Goal: Transaction & Acquisition: Register for event/course

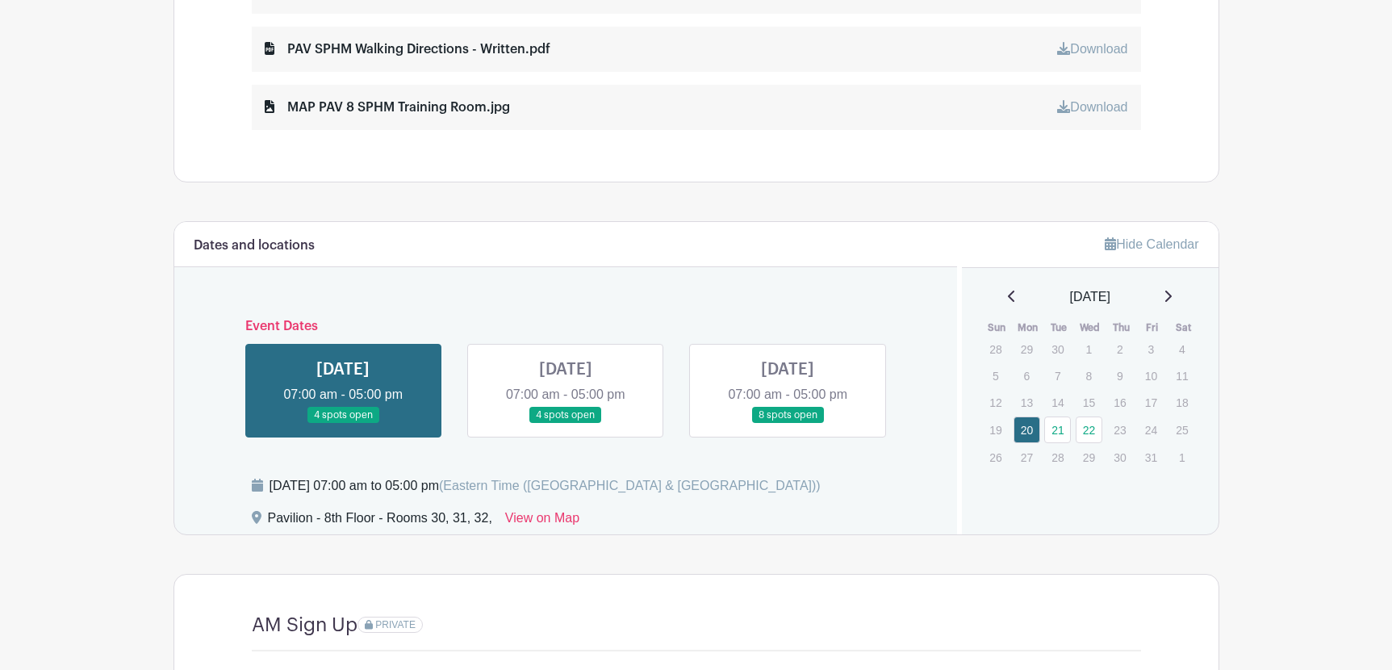
scroll to position [968, 0]
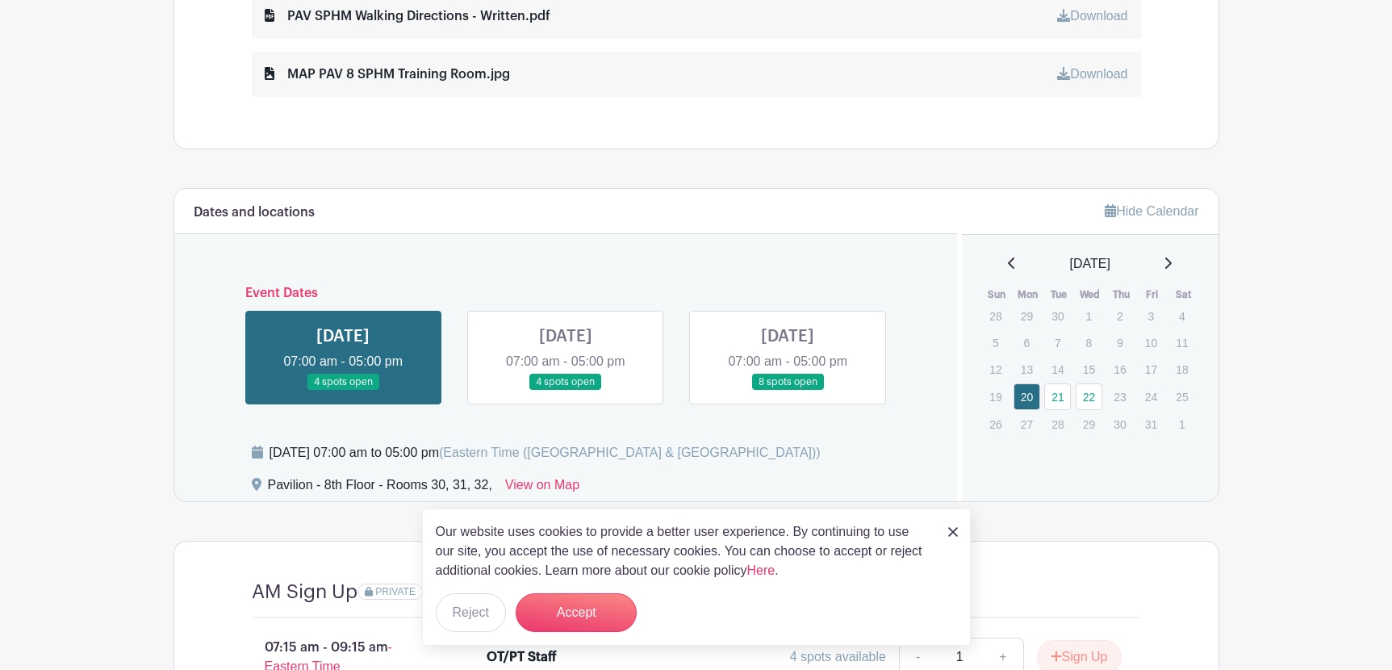
click at [951, 529] on img at bounding box center [953, 532] width 10 height 10
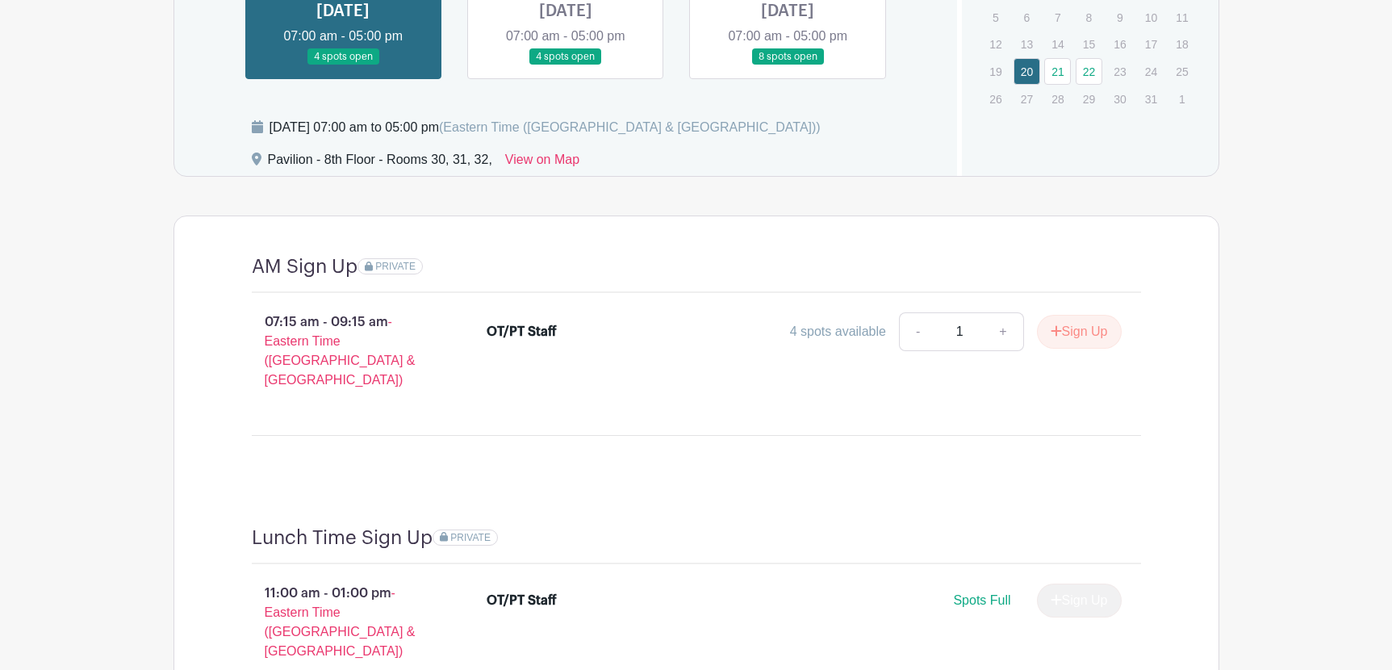
scroll to position [1213, 0]
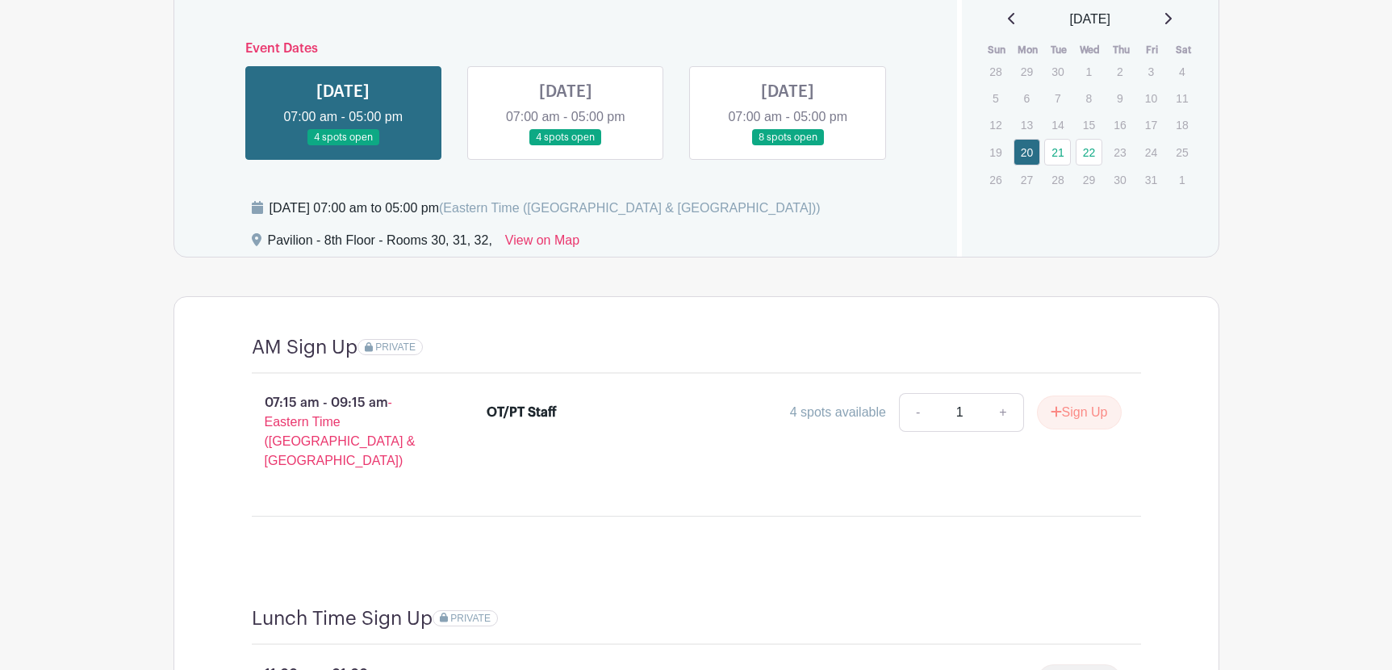
click at [788, 146] on link at bounding box center [788, 146] width 0 height 0
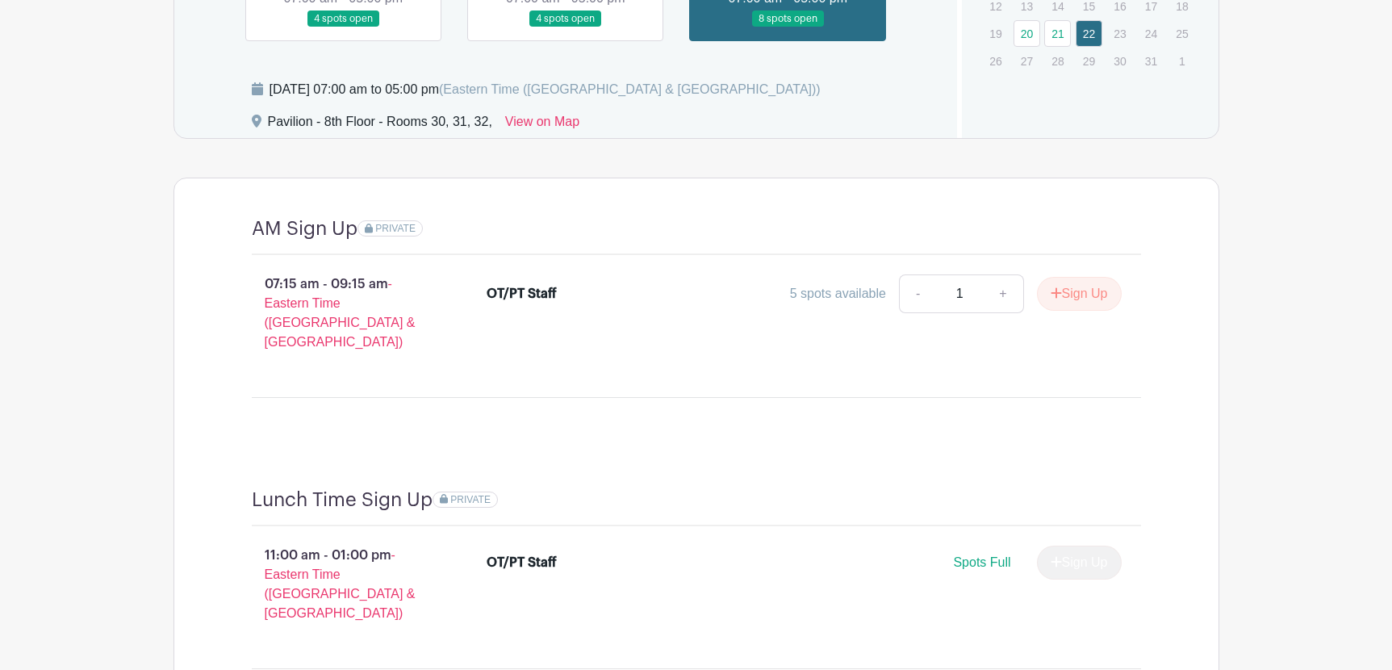
scroll to position [1293, 0]
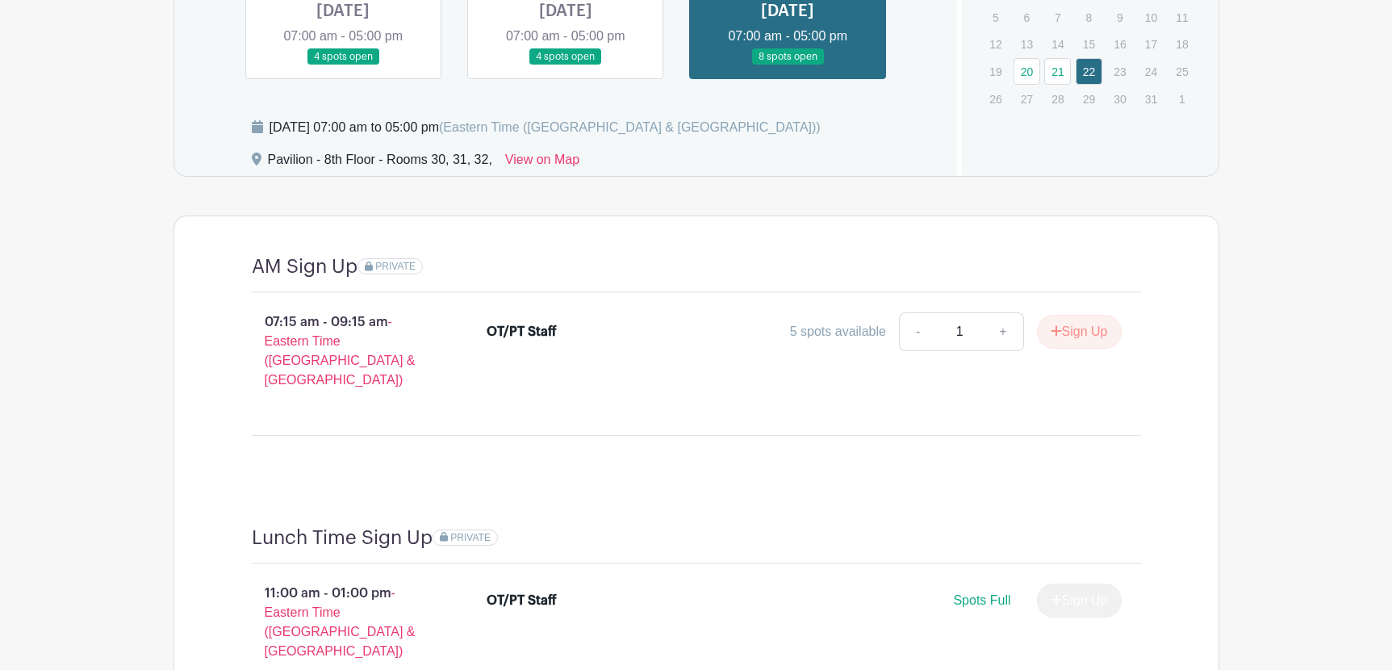
click at [566, 65] on link at bounding box center [566, 65] width 0 height 0
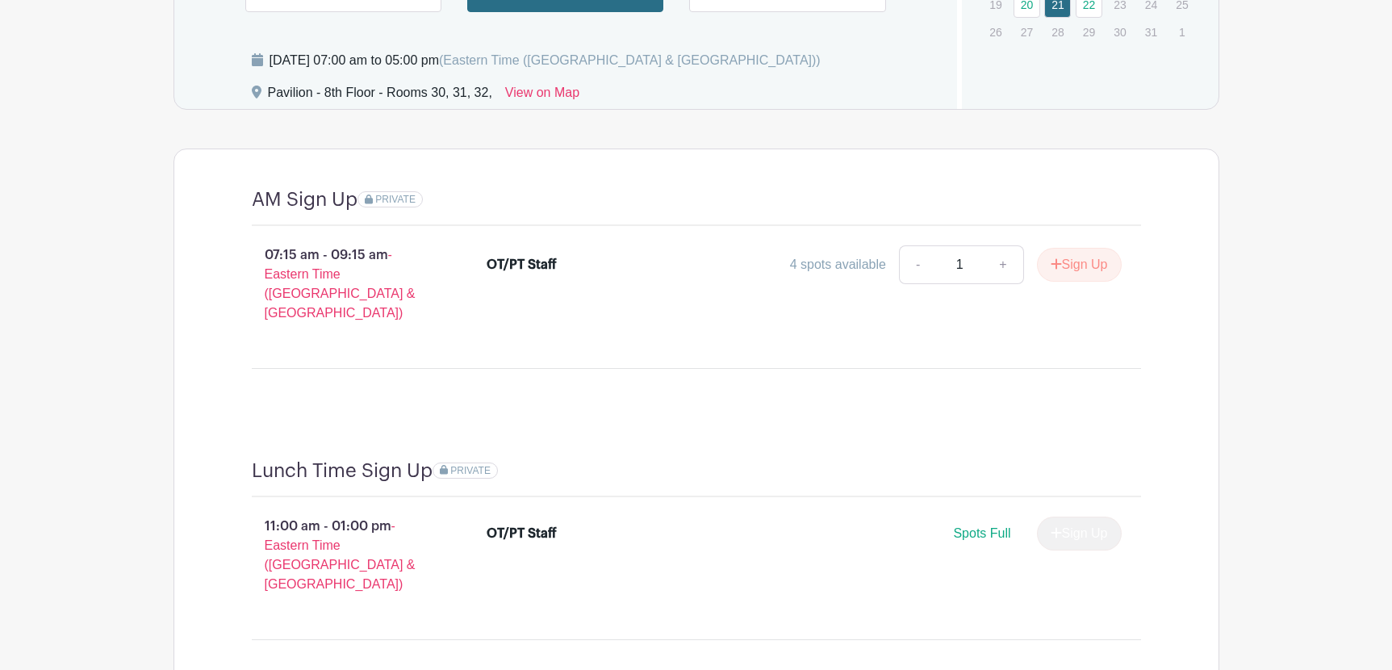
scroll to position [1293, 0]
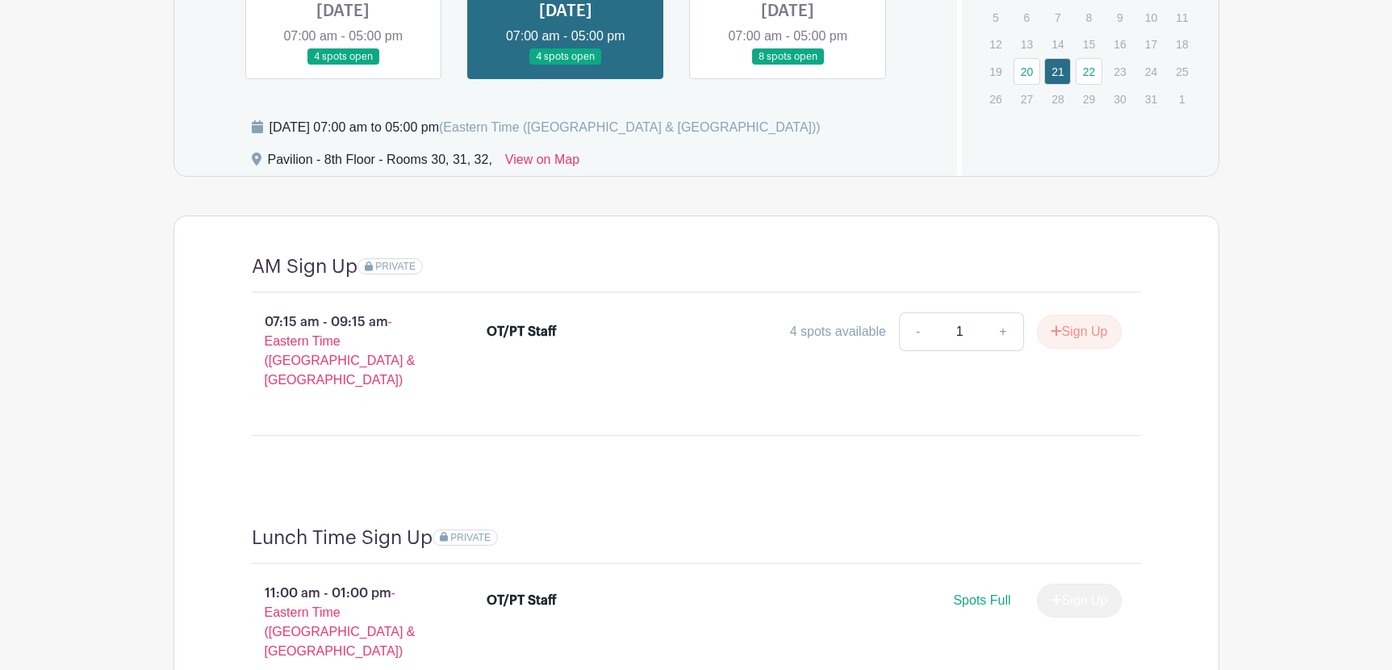
click at [343, 65] on link at bounding box center [343, 65] width 0 height 0
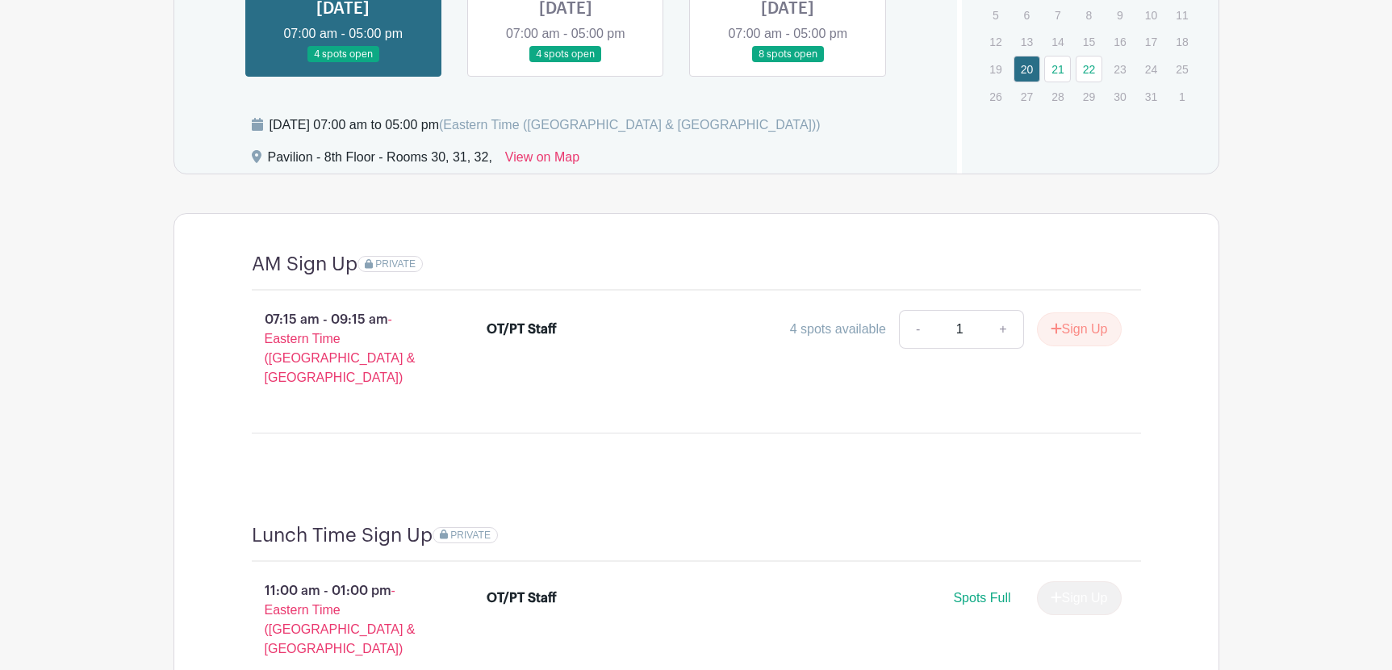
scroll to position [1293, 0]
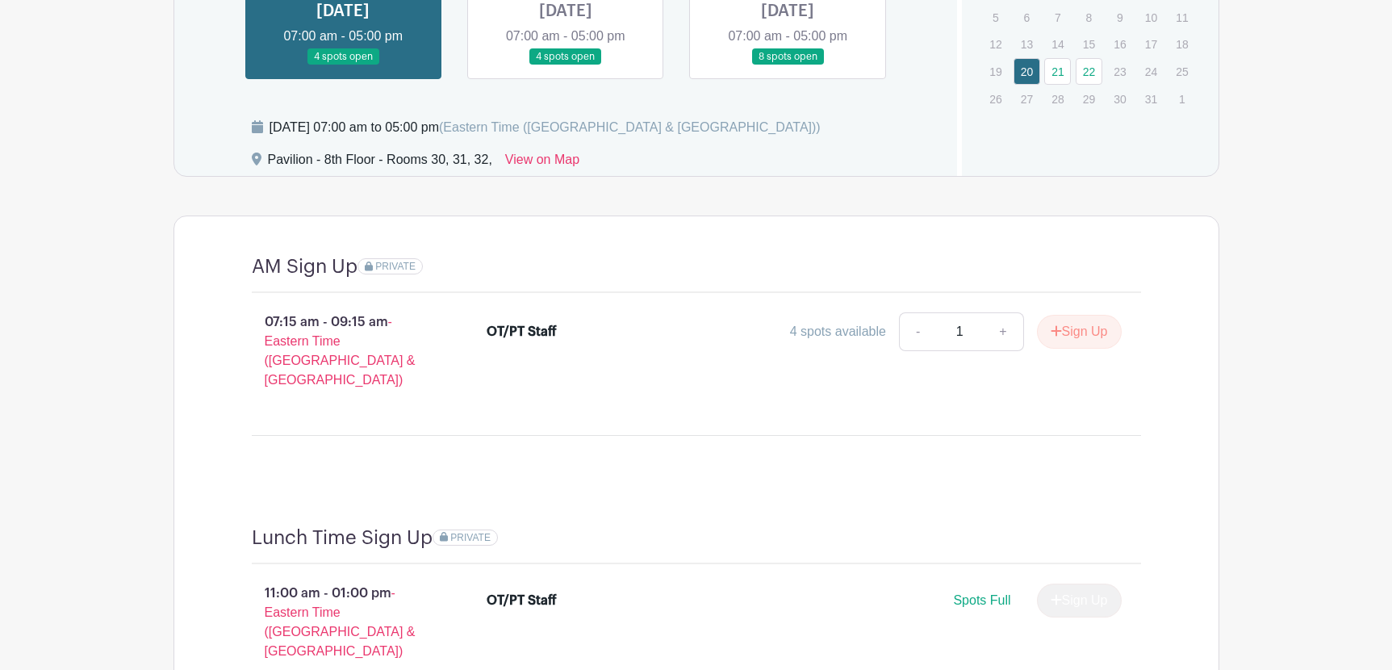
click at [788, 65] on link at bounding box center [788, 65] width 0 height 0
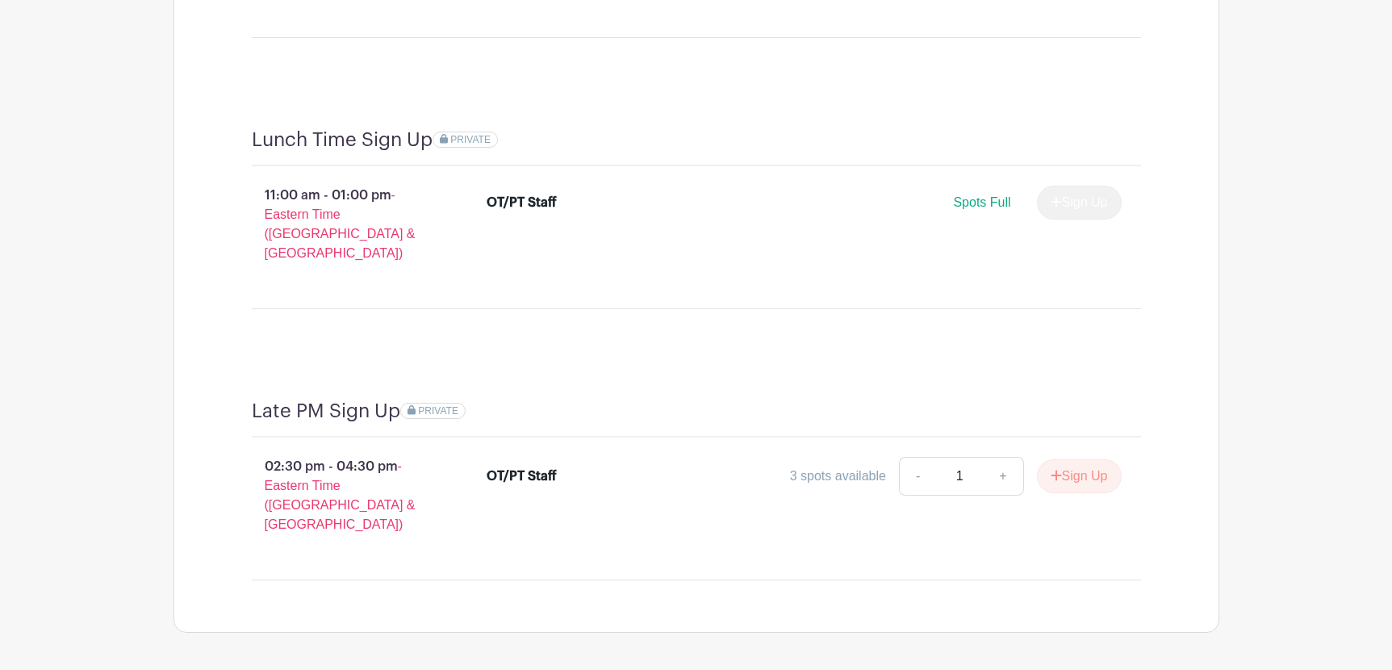
scroll to position [1293, 0]
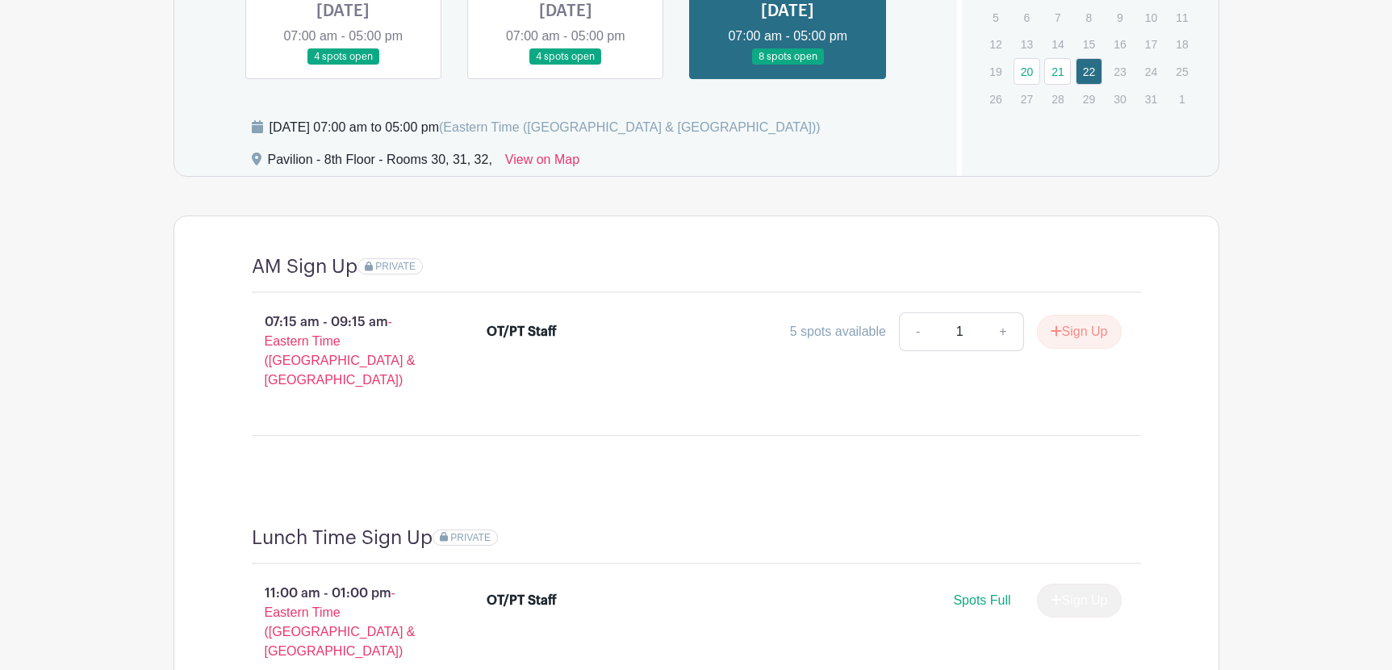
click at [343, 65] on link at bounding box center [343, 65] width 0 height 0
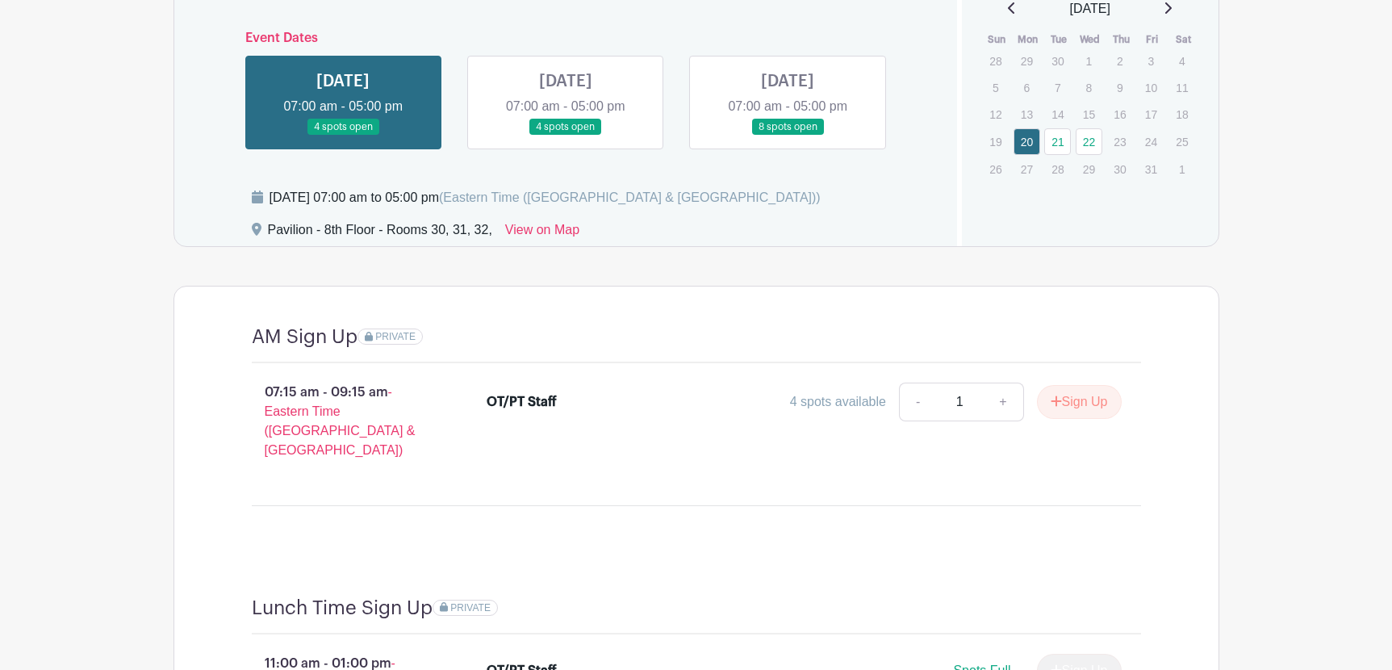
scroll to position [1132, 0]
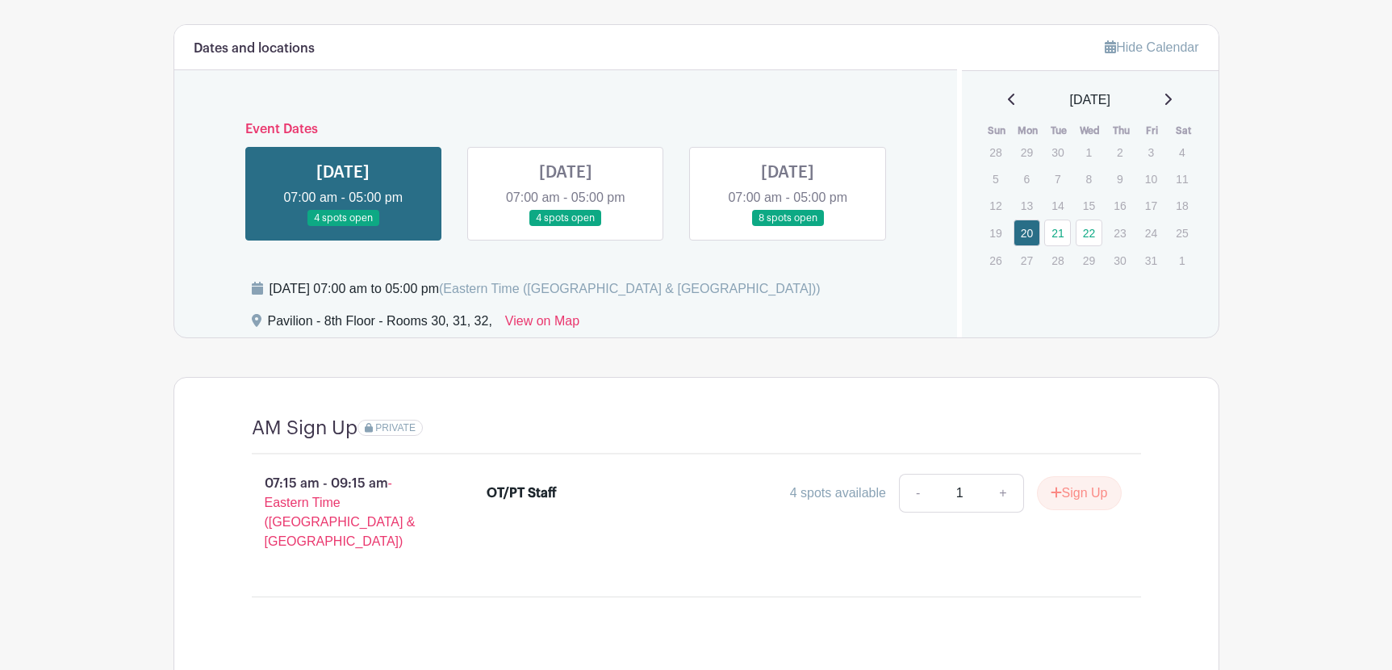
click at [566, 227] on link at bounding box center [566, 227] width 0 height 0
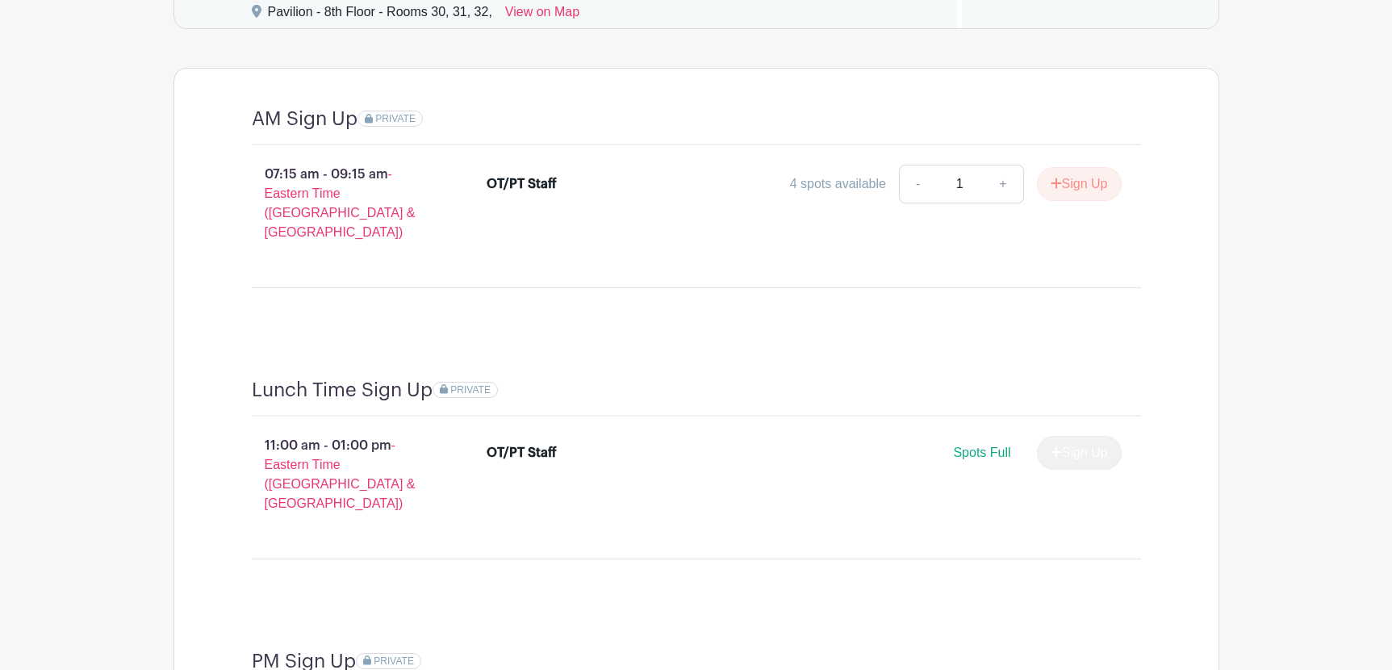
scroll to position [1213, 0]
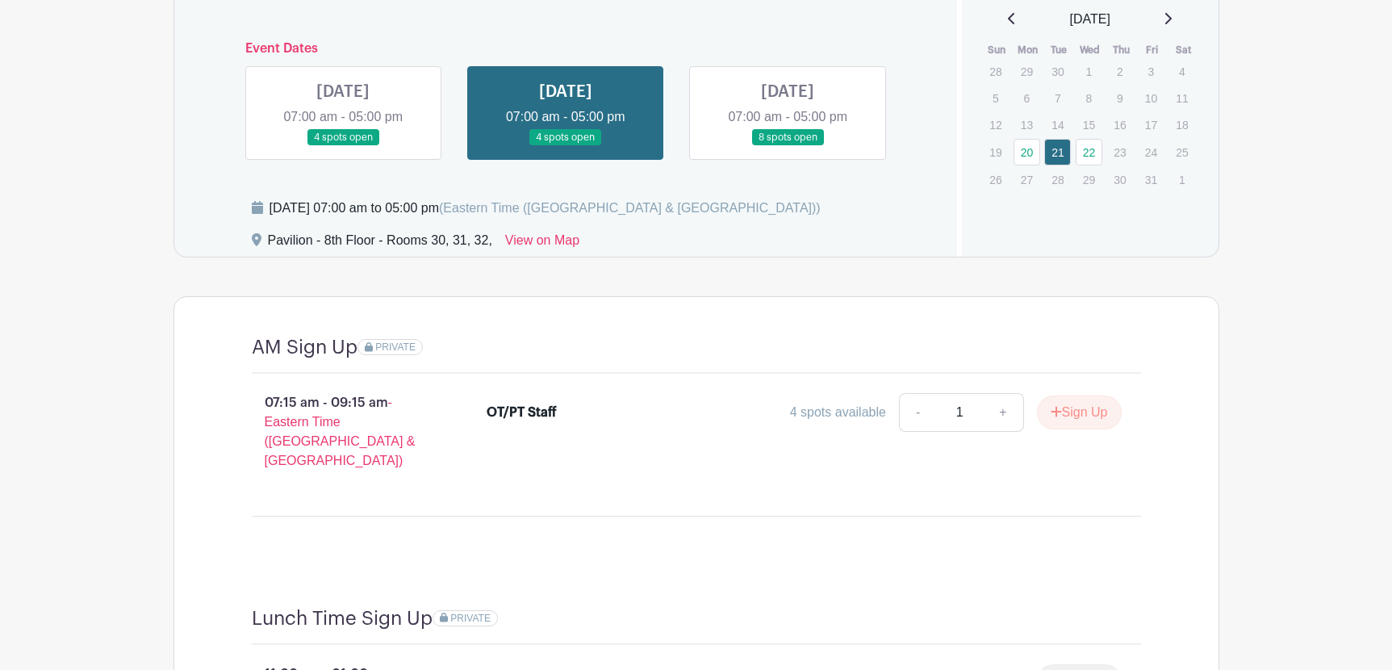
click at [788, 146] on link at bounding box center [788, 146] width 0 height 0
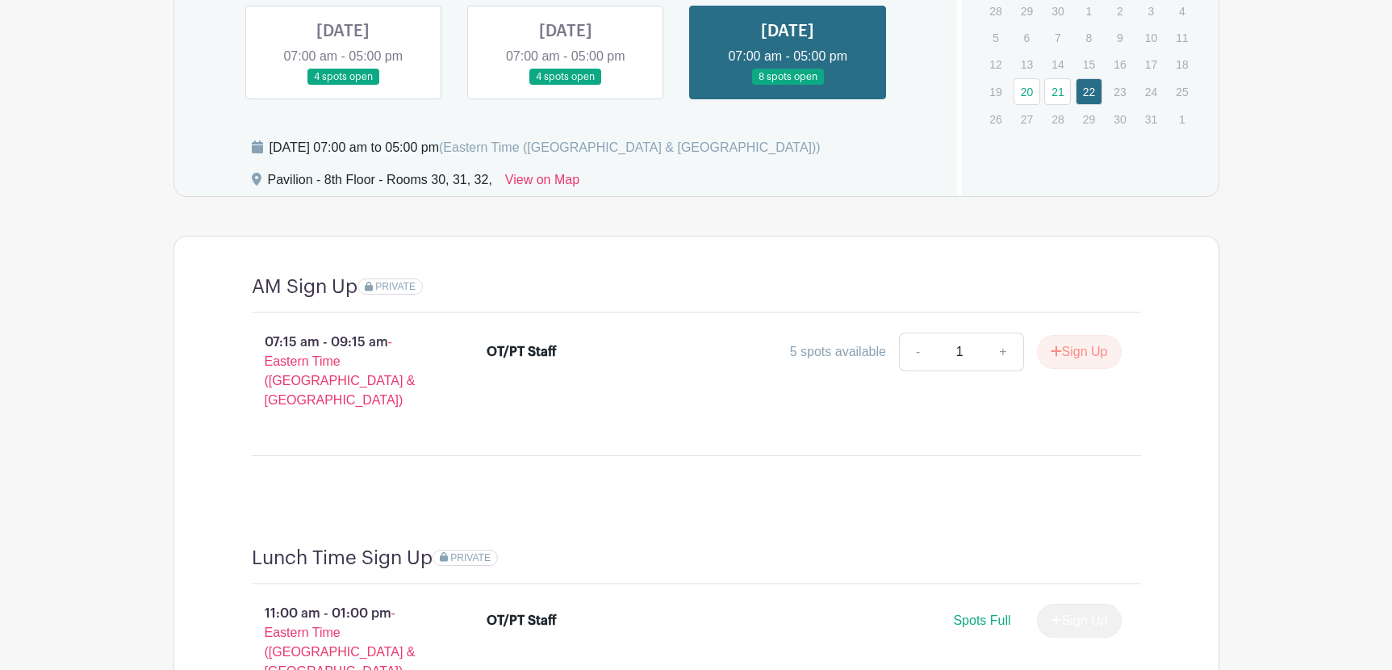
scroll to position [1293, 0]
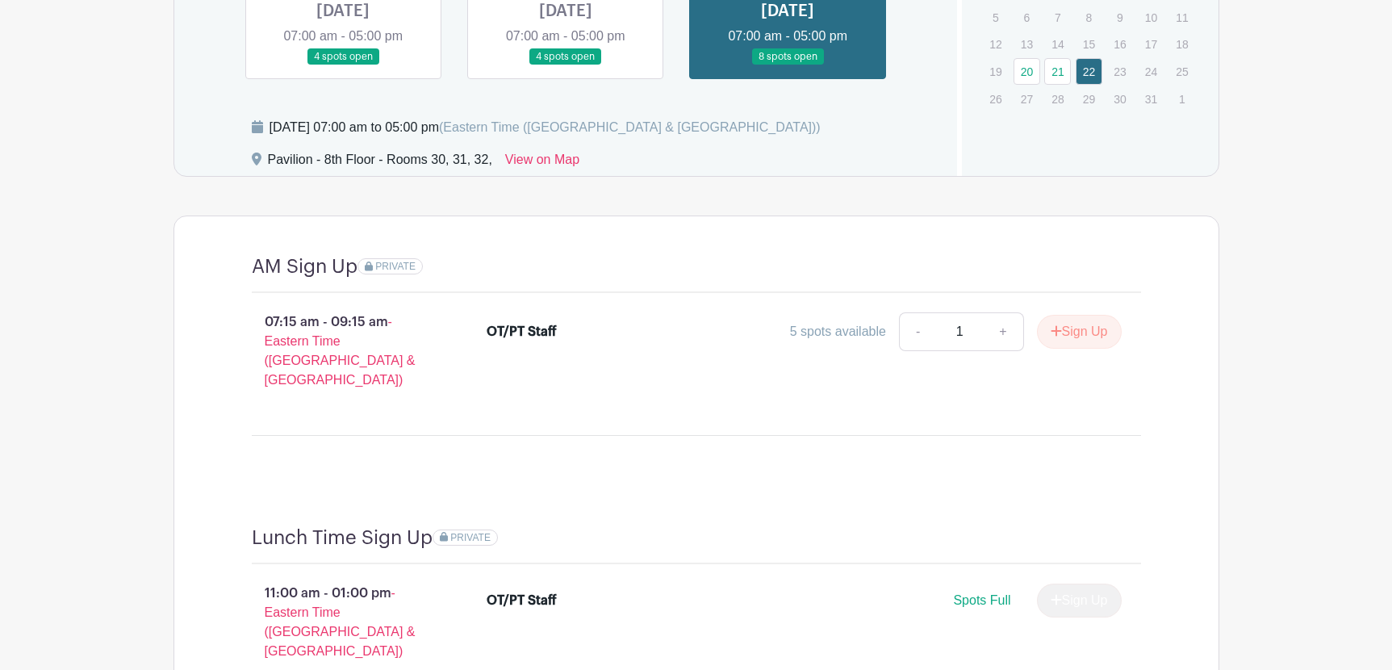
click at [566, 65] on link at bounding box center [566, 65] width 0 height 0
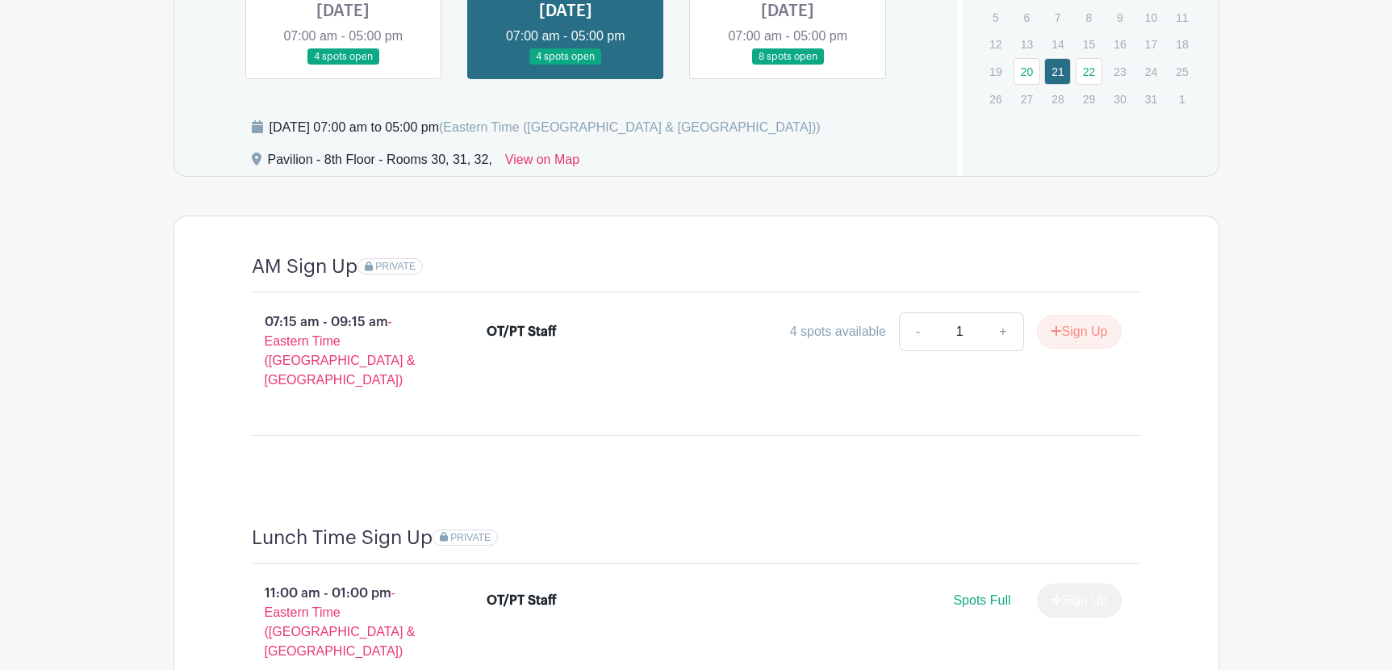
click at [343, 65] on link at bounding box center [343, 65] width 0 height 0
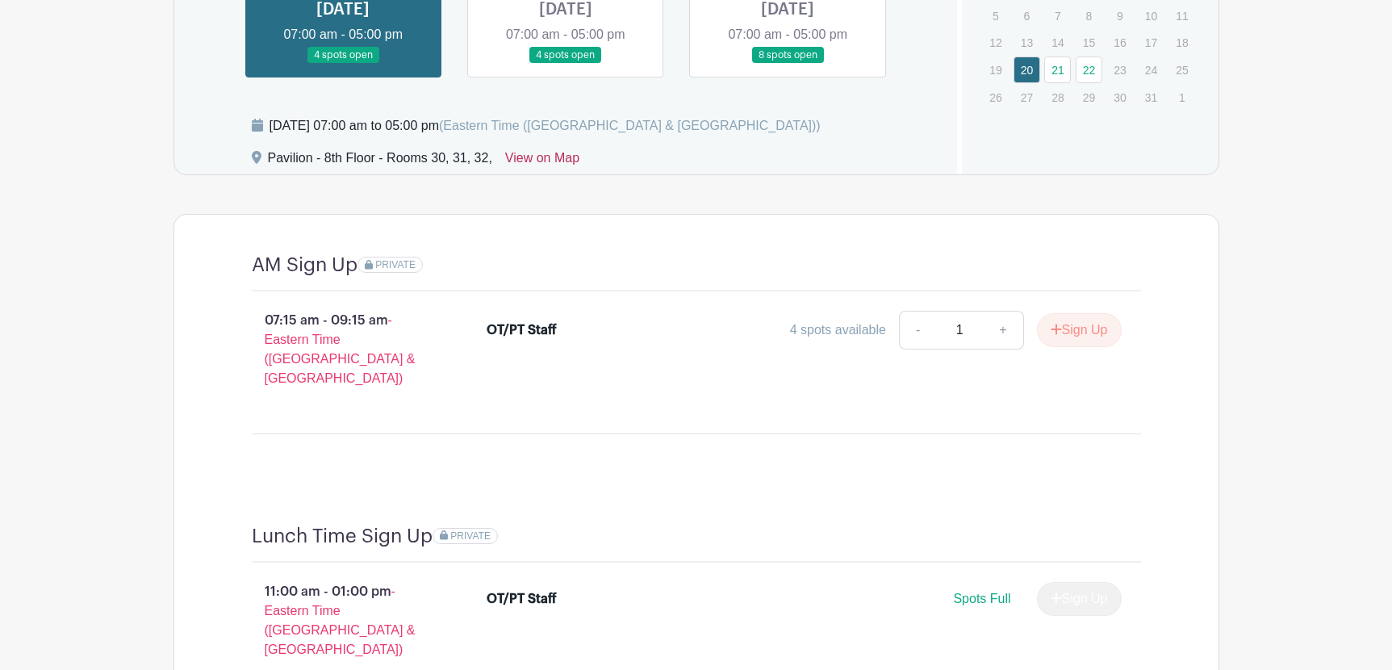
scroll to position [1293, 0]
click at [566, 65] on link at bounding box center [566, 65] width 0 height 0
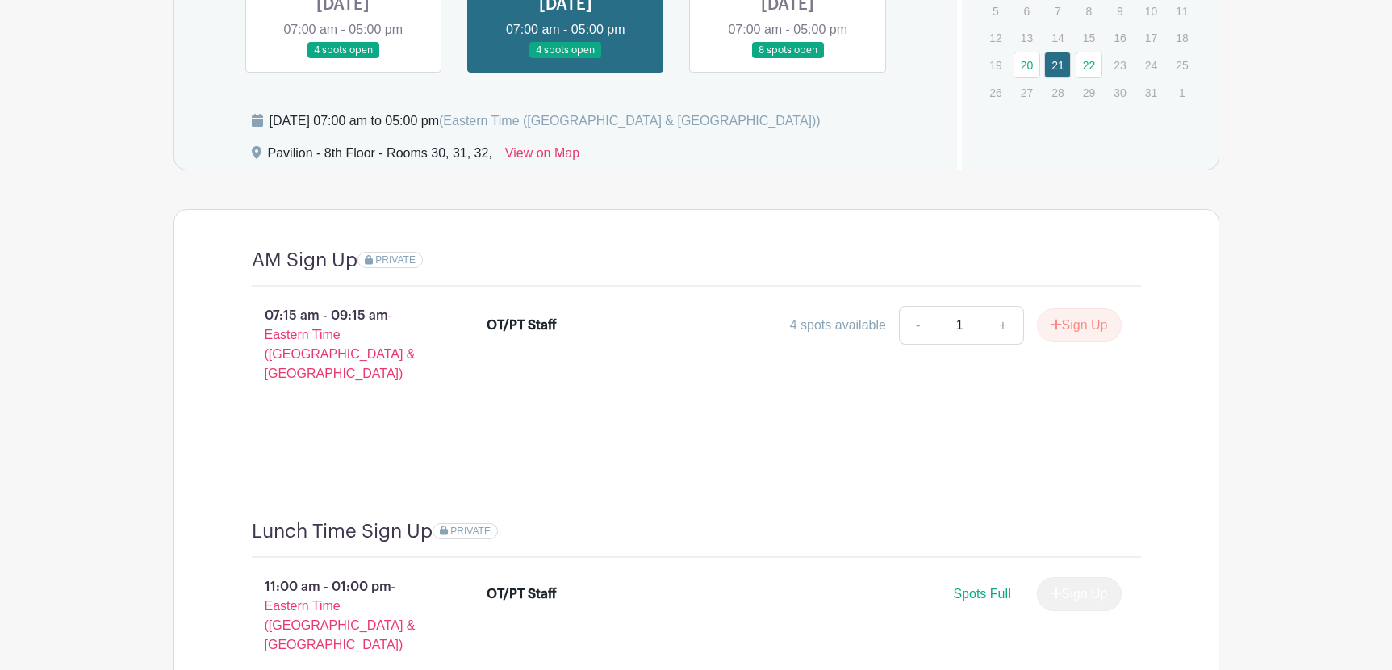
scroll to position [1293, 0]
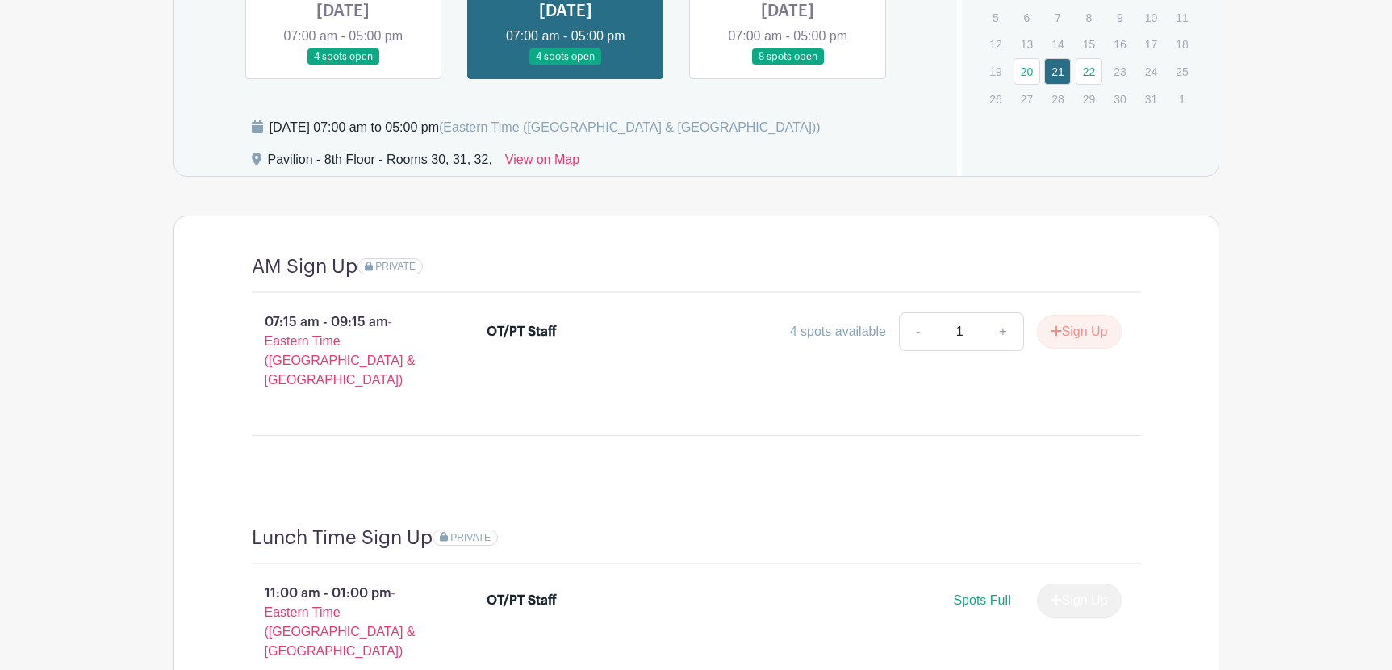
click at [788, 65] on link at bounding box center [788, 65] width 0 height 0
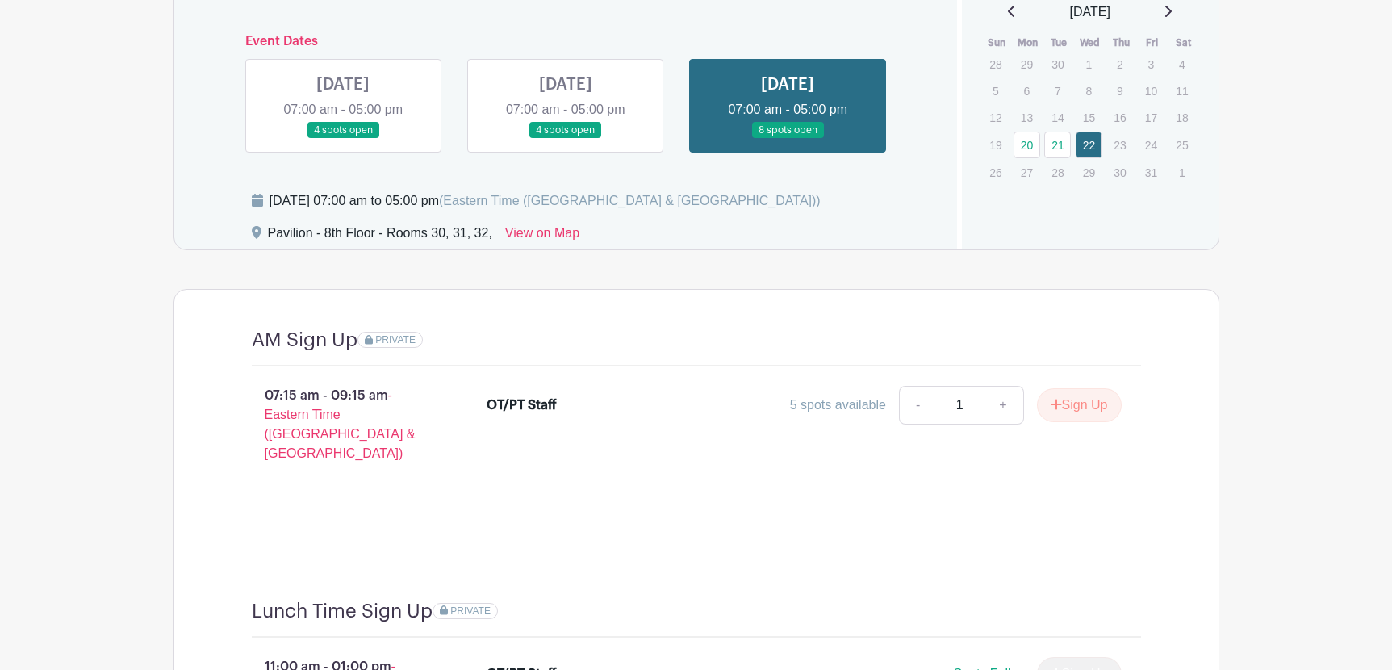
scroll to position [1213, 0]
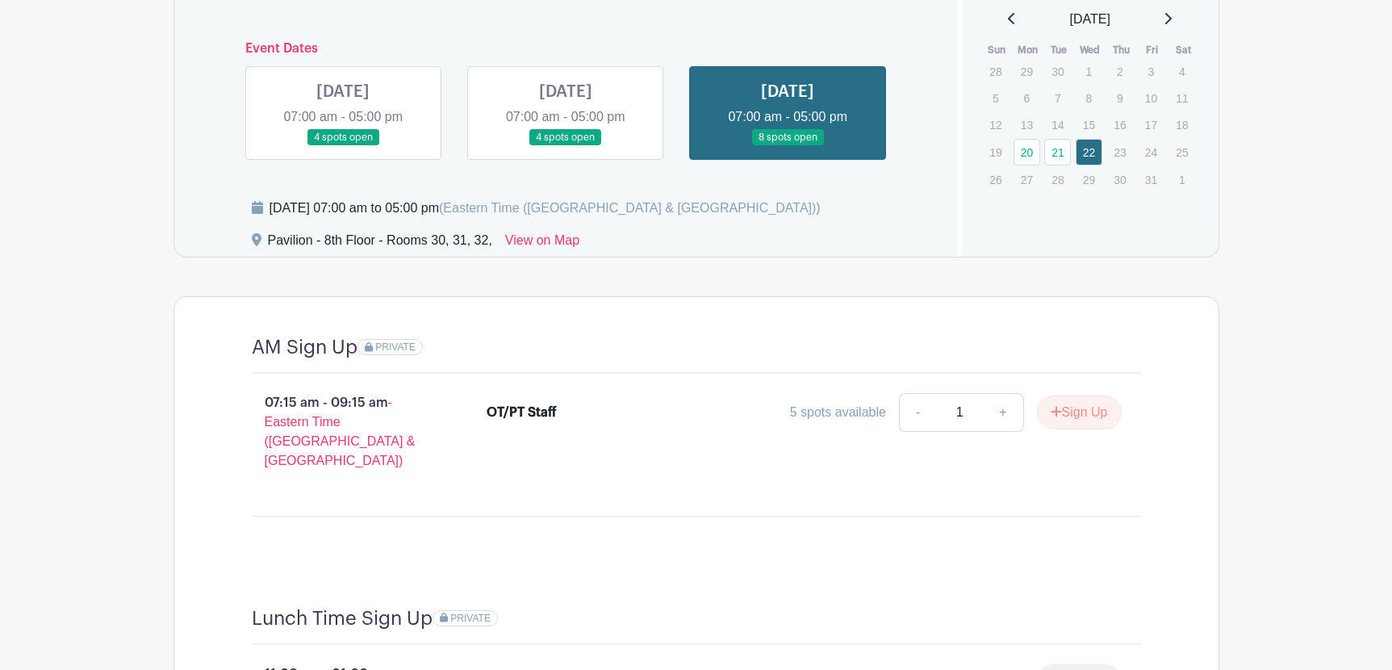
click at [566, 146] on link at bounding box center [566, 146] width 0 height 0
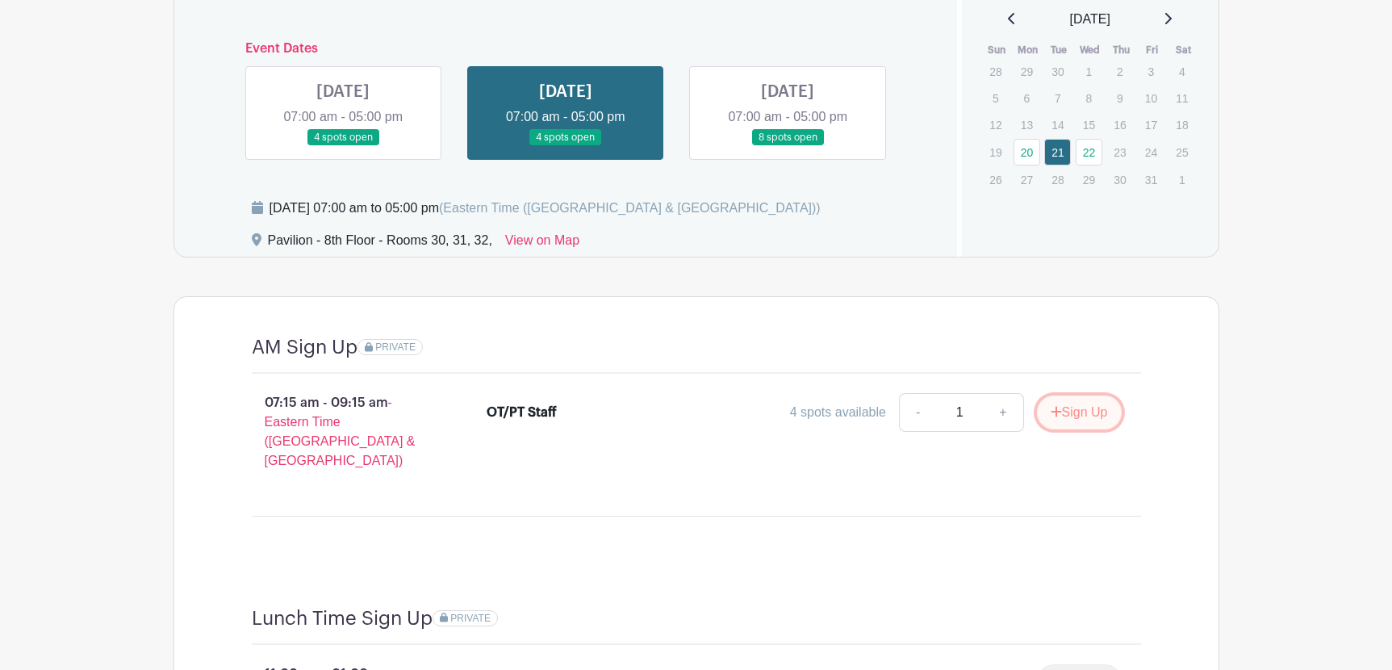
click at [1047, 420] on button "Sign Up" at bounding box center [1079, 412] width 85 height 34
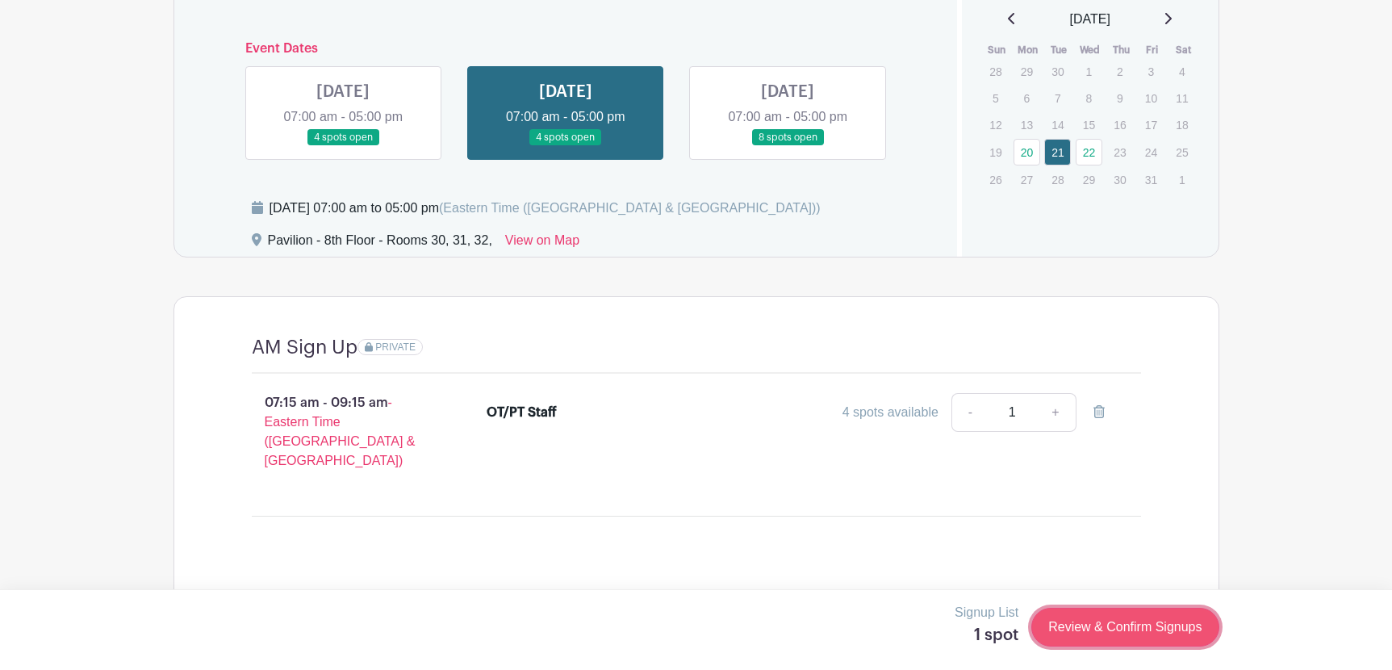
click at [1097, 620] on link "Review & Confirm Signups" at bounding box center [1124, 627] width 187 height 39
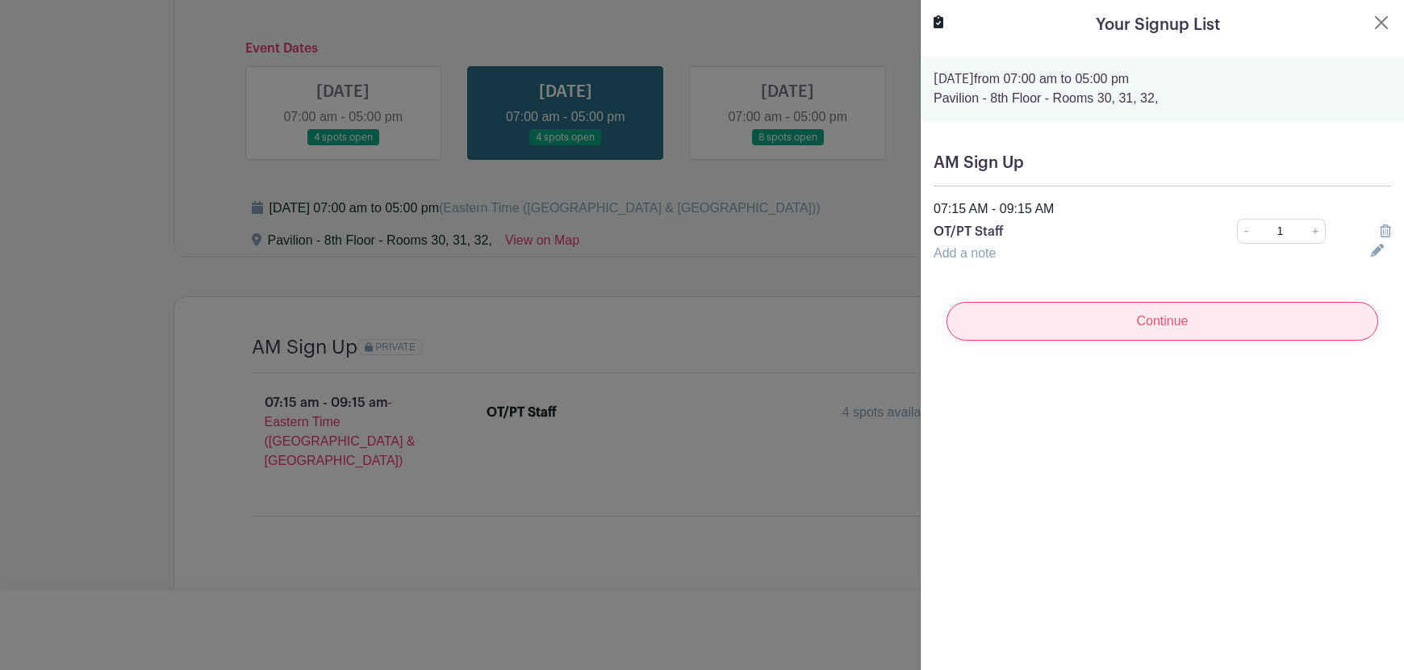
click at [1022, 336] on input "Continue" at bounding box center [1163, 321] width 432 height 39
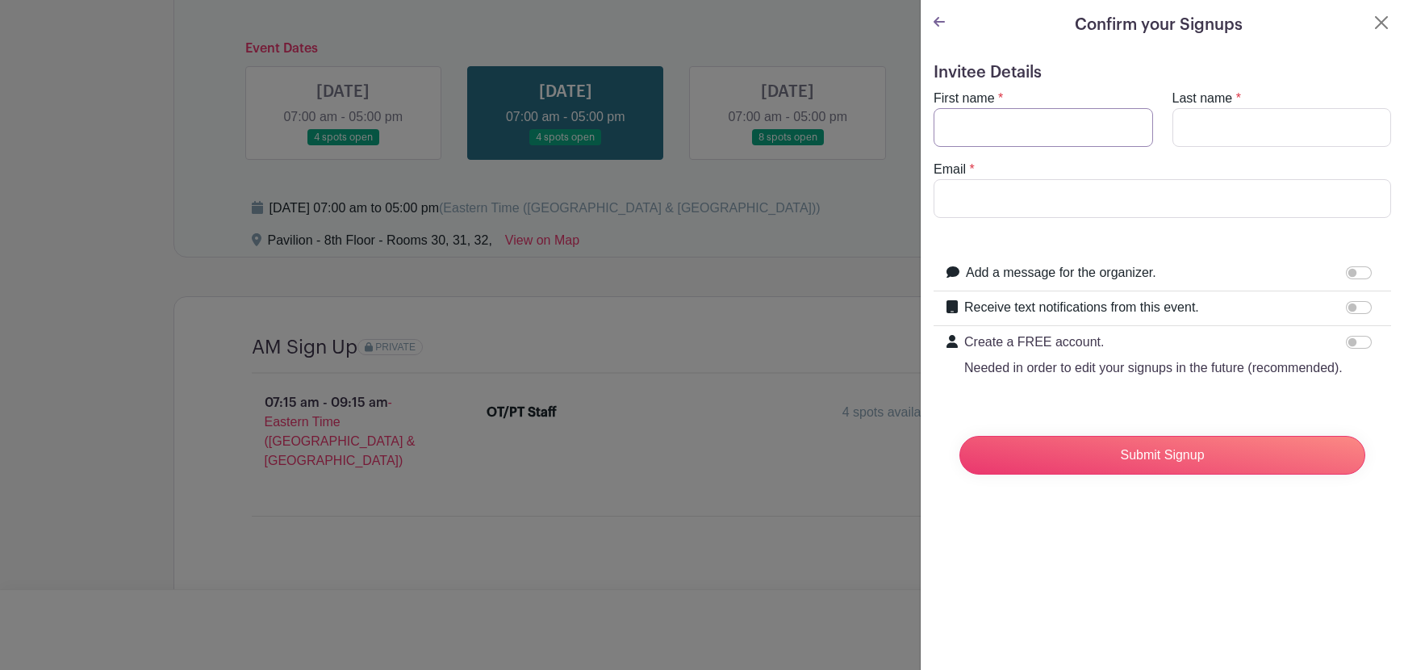
click at [1043, 127] on input "First name" at bounding box center [1043, 127] width 219 height 39
type input "[PERSON_NAME]"
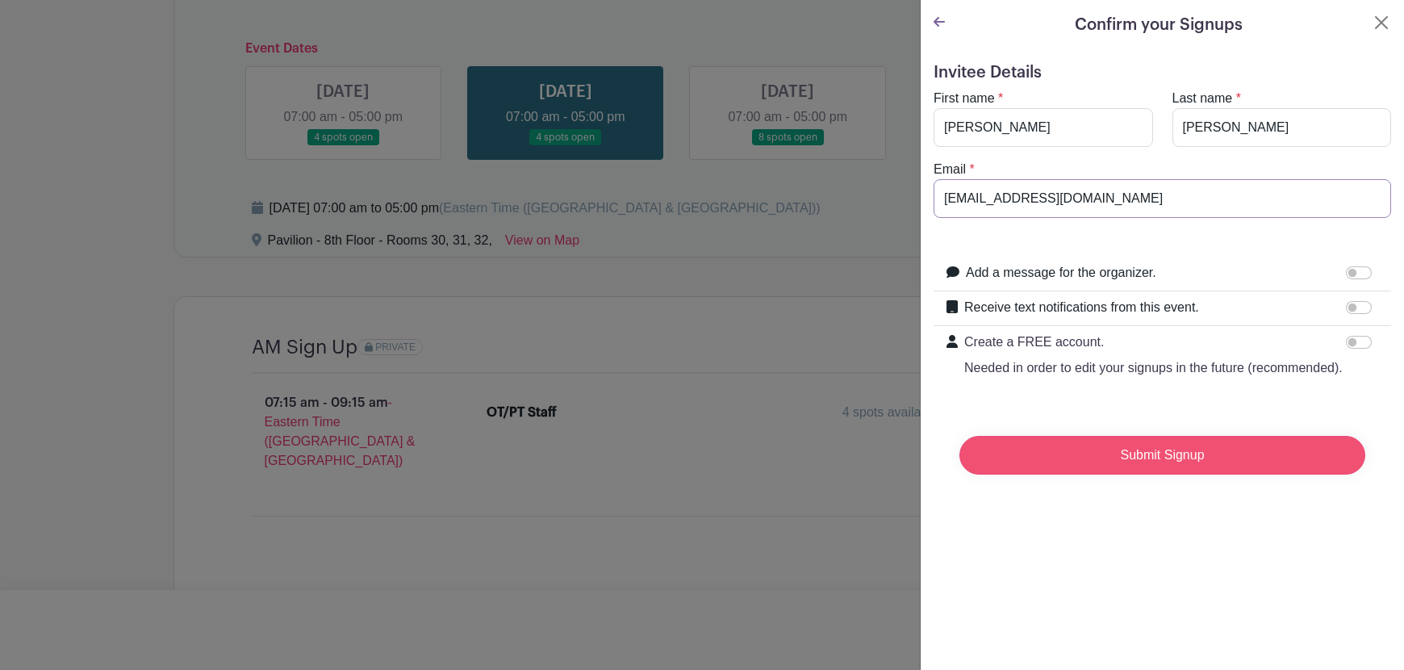
type input "[EMAIL_ADDRESS][DOMAIN_NAME]"
click at [1093, 474] on input "Submit Signup" at bounding box center [1162, 455] width 406 height 39
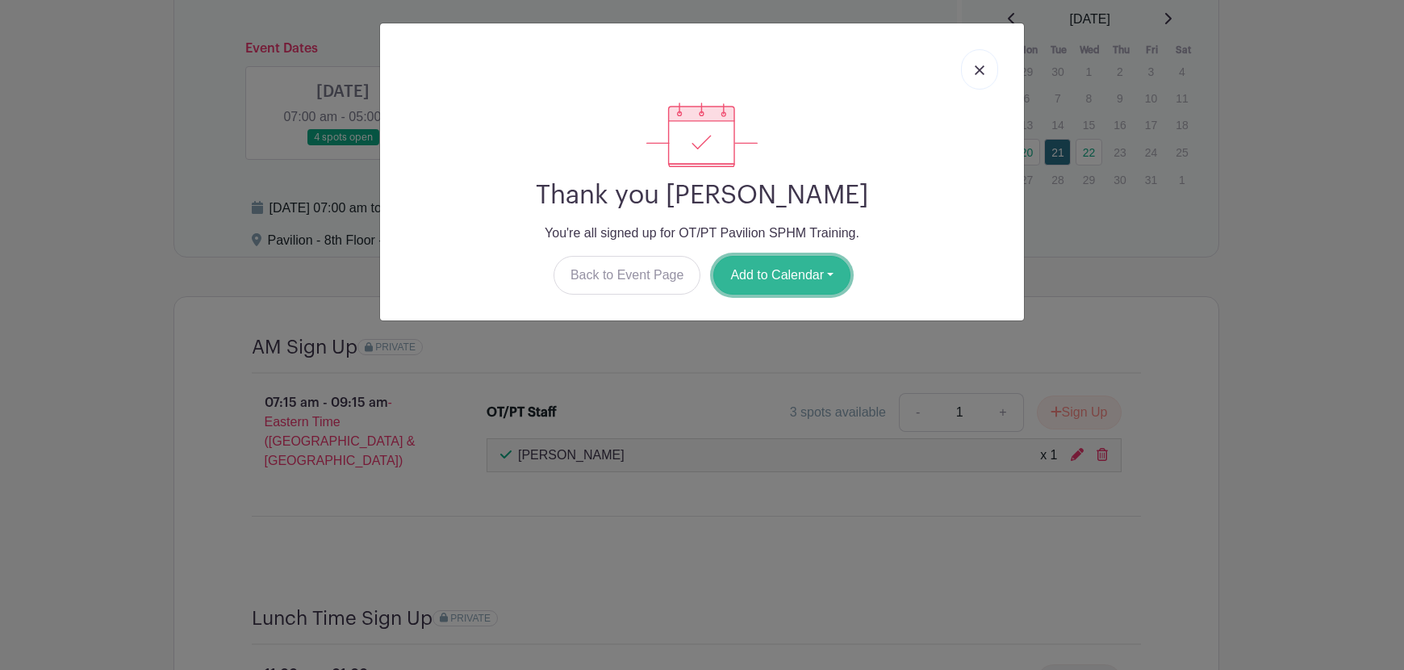
click at [828, 277] on button "Add to Calendar" at bounding box center [781, 275] width 137 height 39
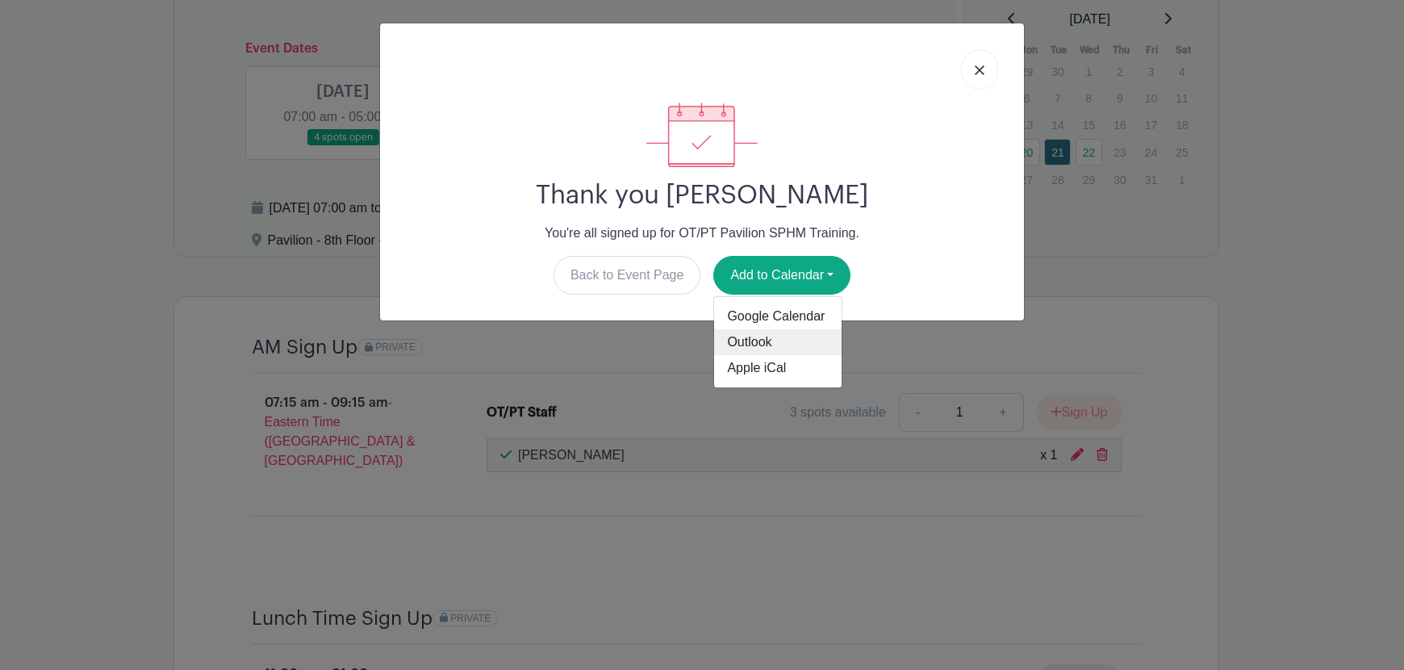
click at [802, 337] on link "Outlook" at bounding box center [777, 342] width 127 height 26
click at [981, 75] on link at bounding box center [979, 69] width 37 height 40
